Goal: Task Accomplishment & Management: Manage account settings

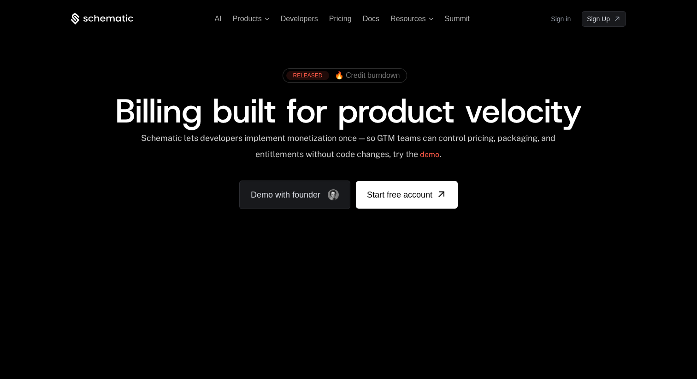
click at [557, 21] on link "Sign in" at bounding box center [561, 19] width 20 height 15
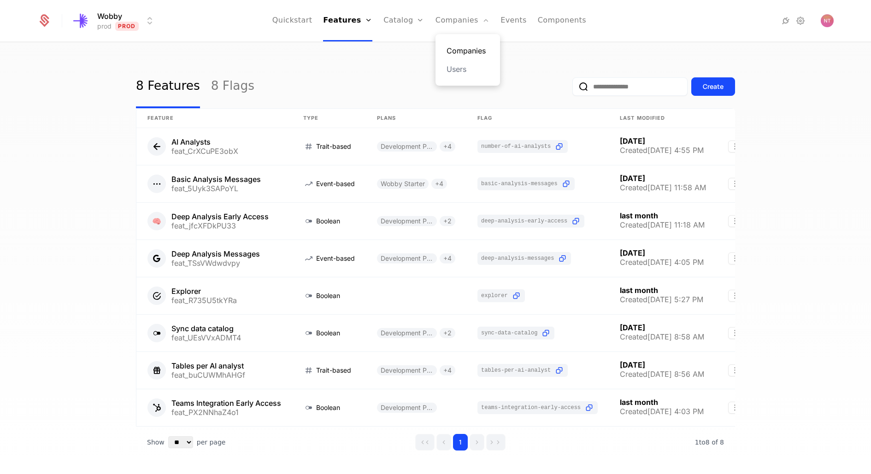
click at [463, 49] on link "Companies" at bounding box center [468, 50] width 42 height 11
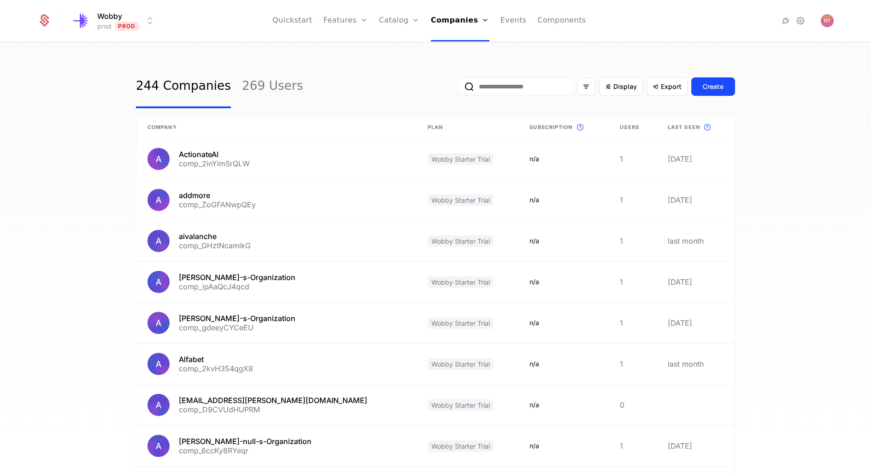
click at [503, 88] on input "email" at bounding box center [515, 86] width 115 height 18
type input "*"
type input "*****"
click at [458, 89] on button "submit" at bounding box center [458, 89] width 0 height 0
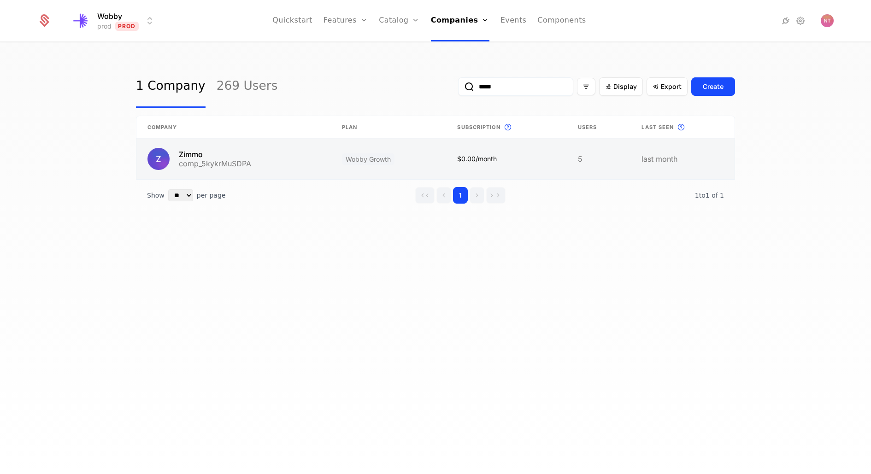
click at [207, 164] on link at bounding box center [233, 159] width 195 height 41
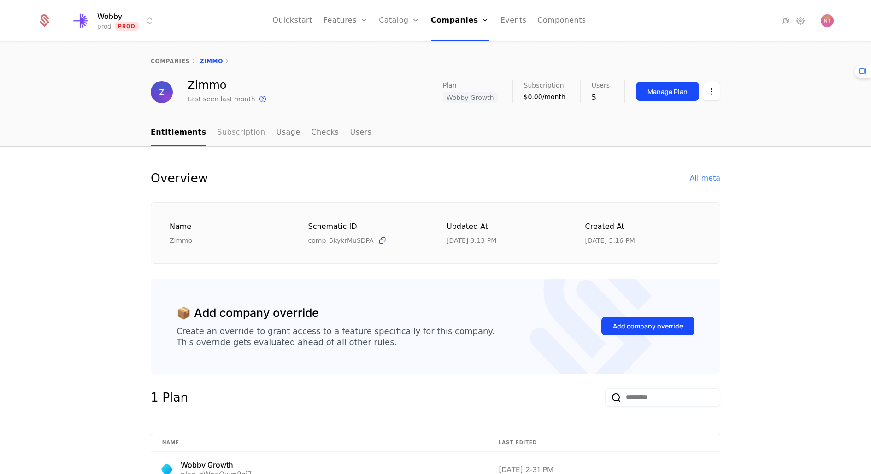
click at [243, 138] on link "Subscription" at bounding box center [241, 132] width 48 height 27
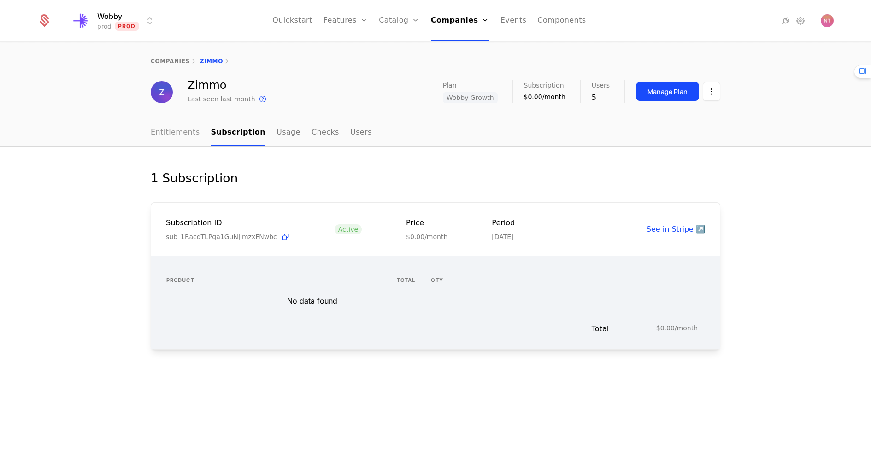
click at [173, 133] on link "Entitlements" at bounding box center [175, 132] width 49 height 27
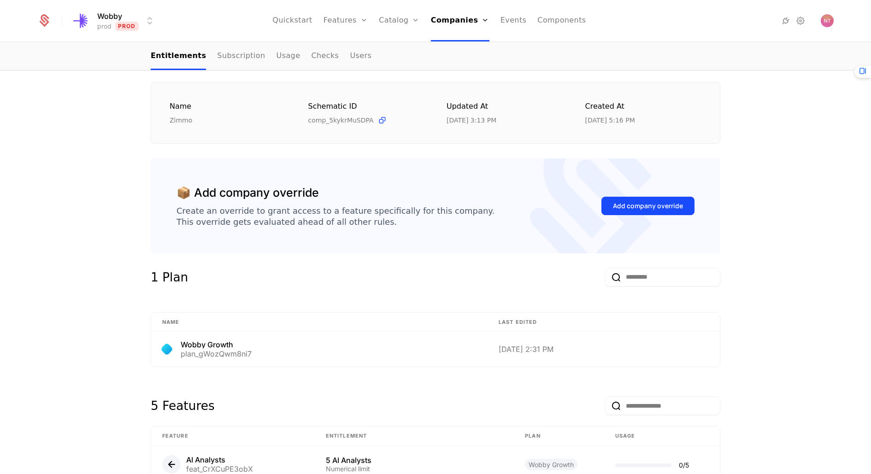
scroll to position [133, 0]
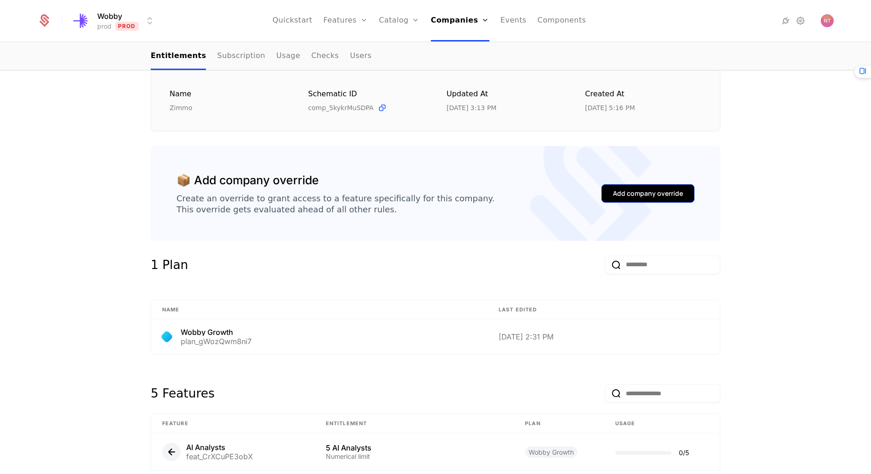
click at [646, 191] on div "Add company override" at bounding box center [648, 193] width 70 height 9
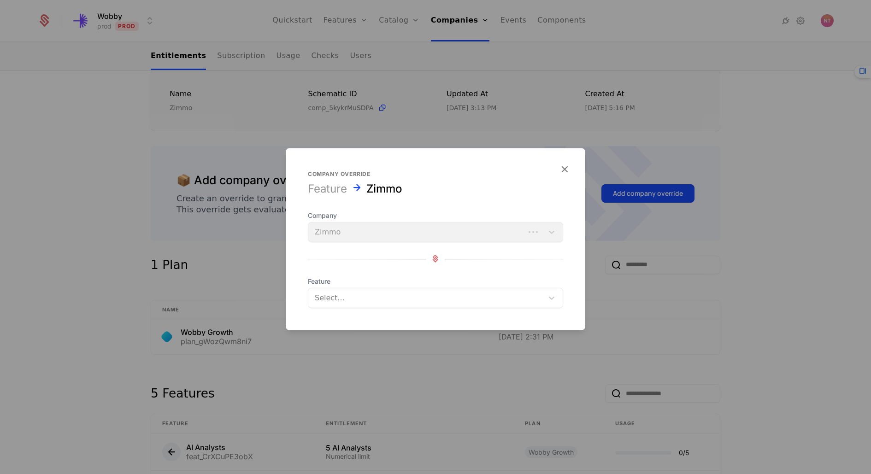
click at [412, 293] on div at bounding box center [426, 297] width 222 height 13
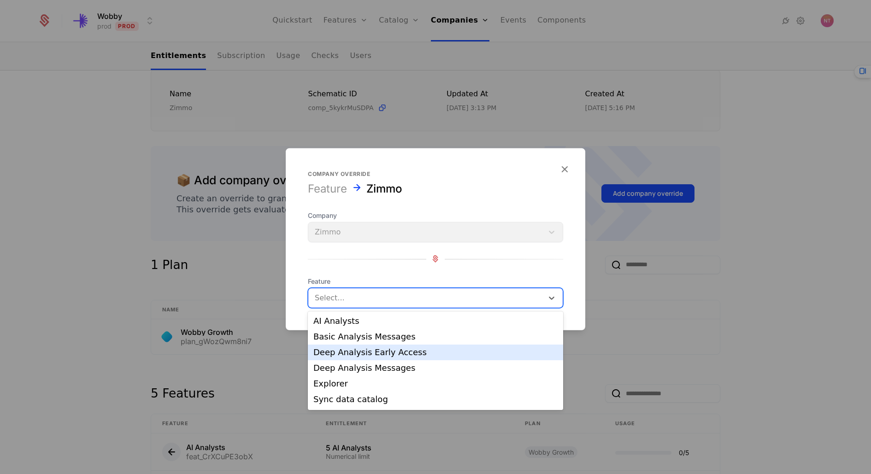
click at [392, 356] on div "Deep Analysis Early Access" at bounding box center [435, 353] width 244 height 8
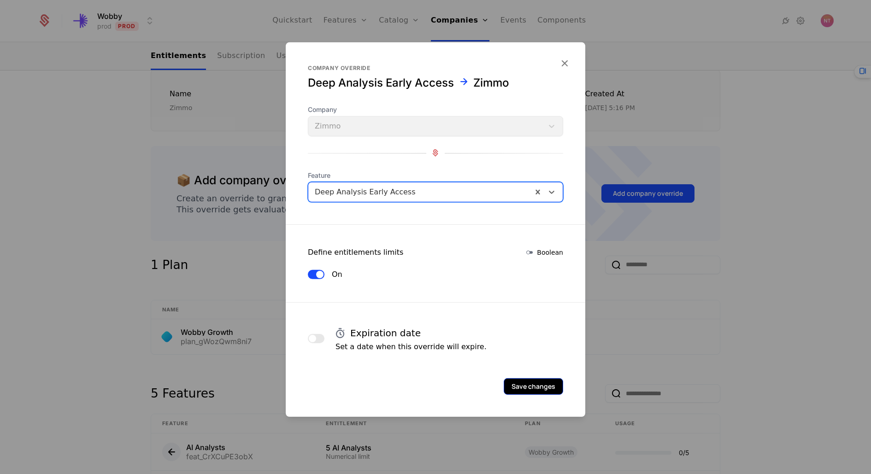
click at [531, 388] on button "Save changes" at bounding box center [533, 386] width 59 height 17
